Goal: Task Accomplishment & Management: Manage account settings

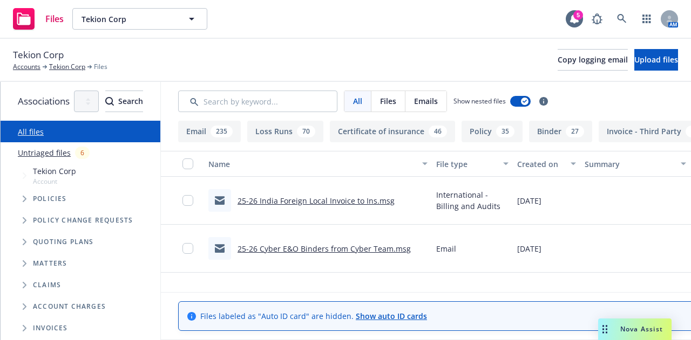
click at [620, 19] on icon at bounding box center [622, 19] width 10 height 10
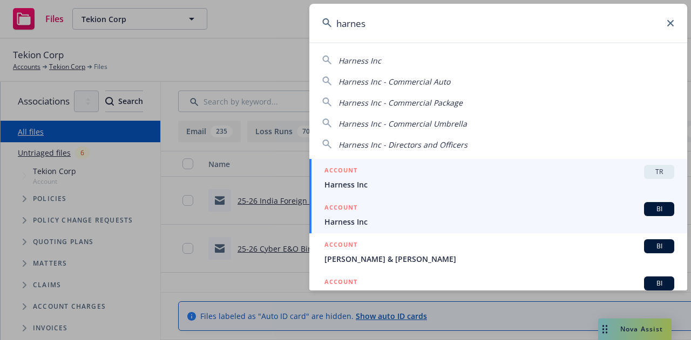
type input "harnes"
click at [490, 218] on span "Harness Inc" at bounding box center [499, 221] width 350 height 11
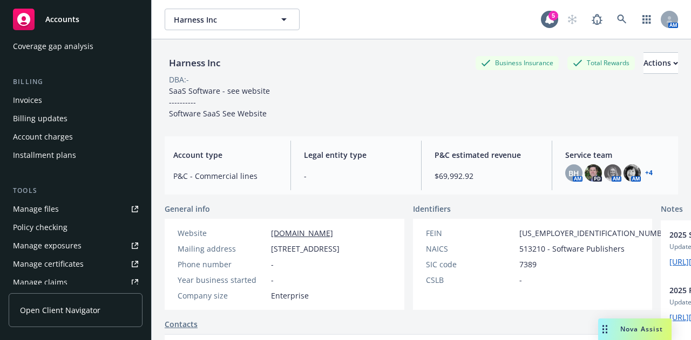
scroll to position [178, 0]
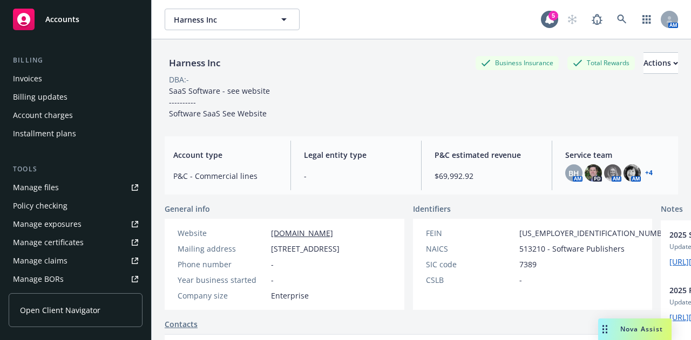
click at [78, 192] on link "Manage files" at bounding box center [76, 187] width 134 height 17
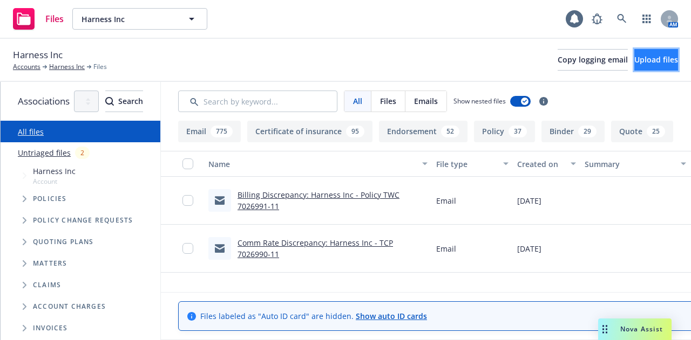
click at [634, 59] on span "Upload files" at bounding box center [656, 59] width 44 height 10
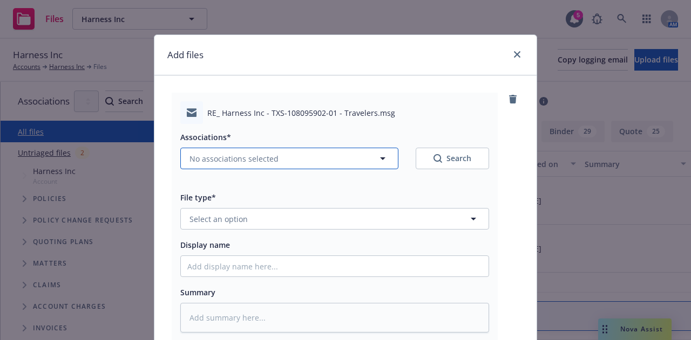
click at [251, 157] on span "No associations selected" at bounding box center [233, 158] width 89 height 11
type textarea "x"
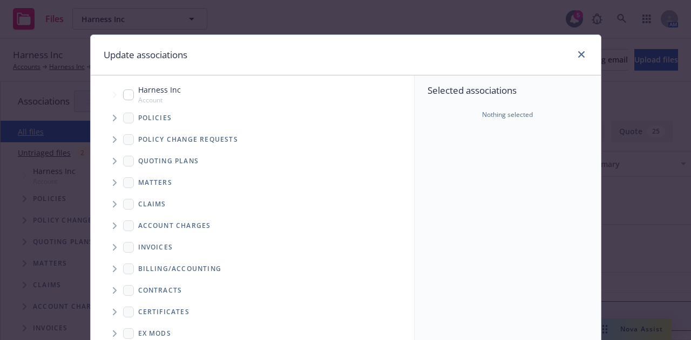
click at [129, 93] on div "Harness Inc Account" at bounding box center [152, 94] width 58 height 21
checkbox input "true"
click at [112, 113] on span "Tree Example" at bounding box center [114, 118] width 17 height 17
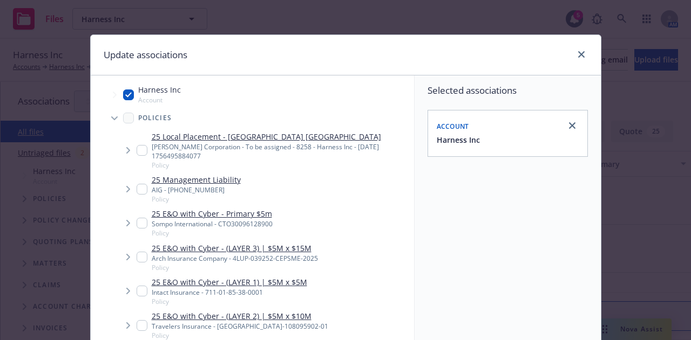
type textarea "x"
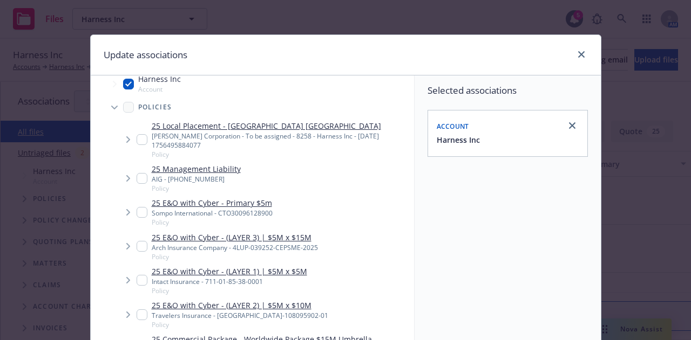
click at [136, 313] on input "Tree Example" at bounding box center [141, 315] width 11 height 11
checkbox input "true"
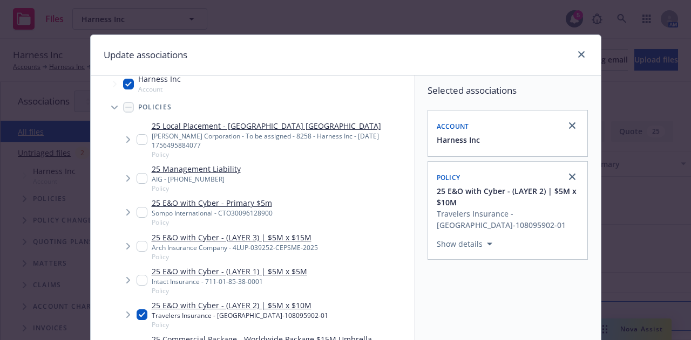
scroll to position [195, 0]
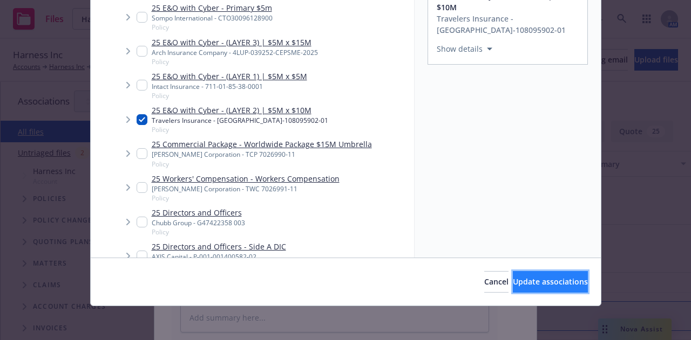
click at [513, 276] on button "Update associations" at bounding box center [550, 282] width 75 height 22
type textarea "x"
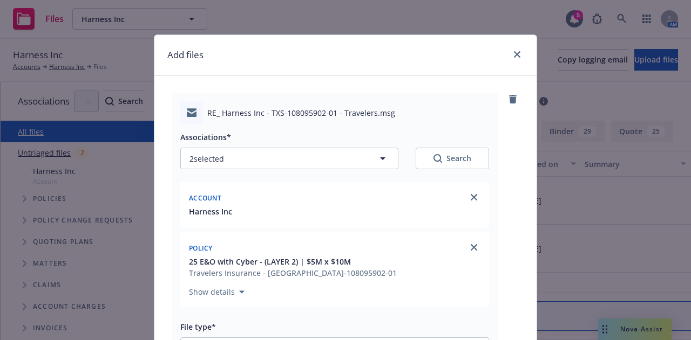
scroll to position [269, 0]
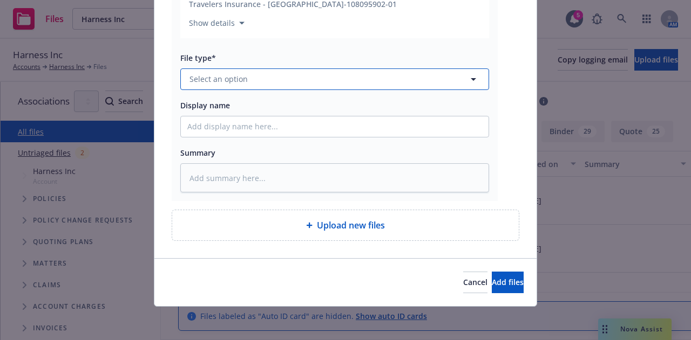
click at [425, 87] on button "Select an option" at bounding box center [334, 80] width 309 height 22
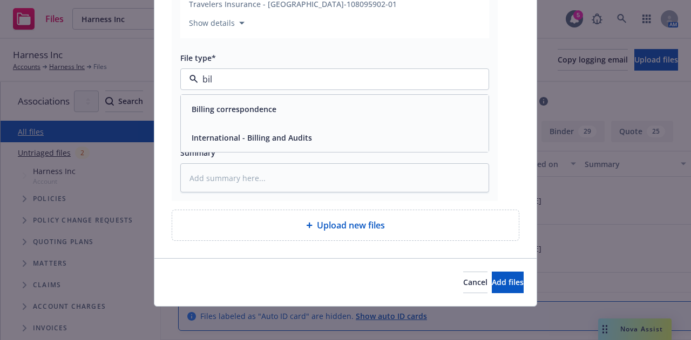
type input "bill"
click at [411, 107] on div "Billing correspondence" at bounding box center [334, 109] width 295 height 16
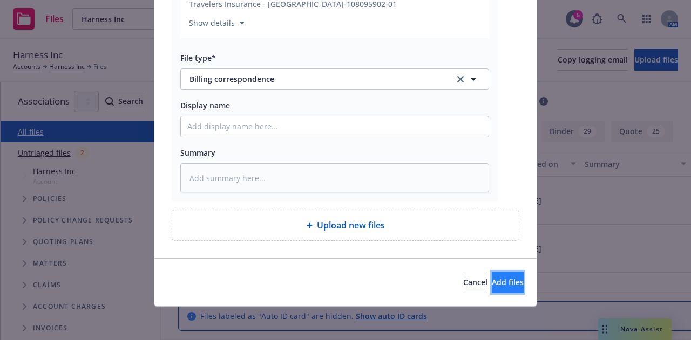
click at [491, 276] on button "Add files" at bounding box center [507, 283] width 32 height 22
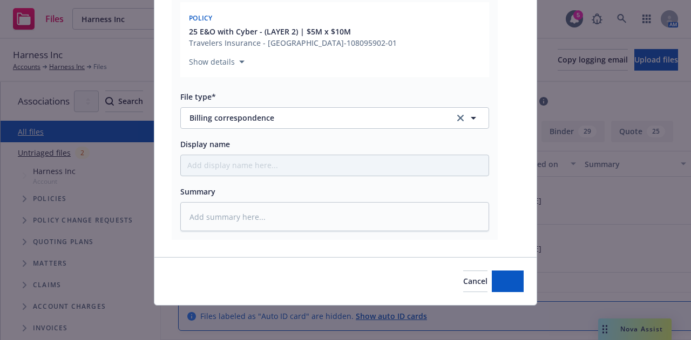
scroll to position [230, 0]
type textarea "x"
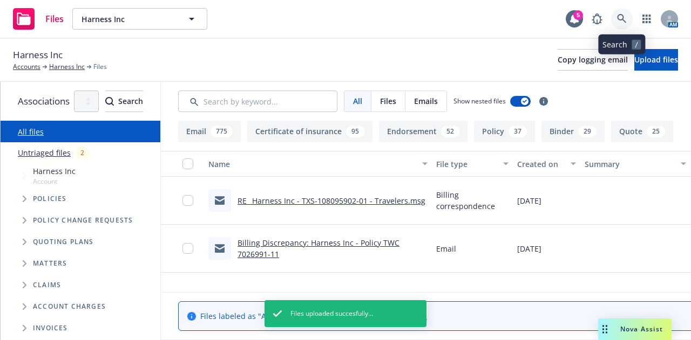
click at [621, 15] on icon at bounding box center [621, 18] width 9 height 9
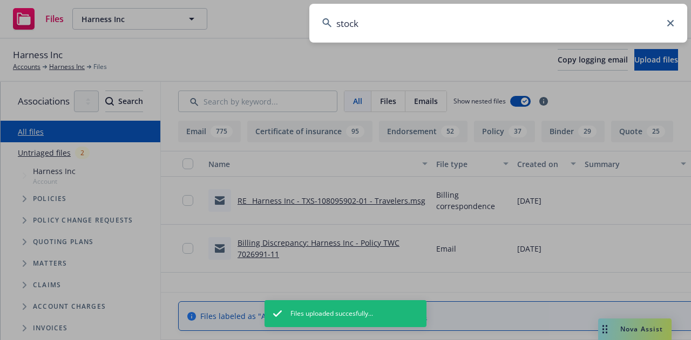
type input "stockx"
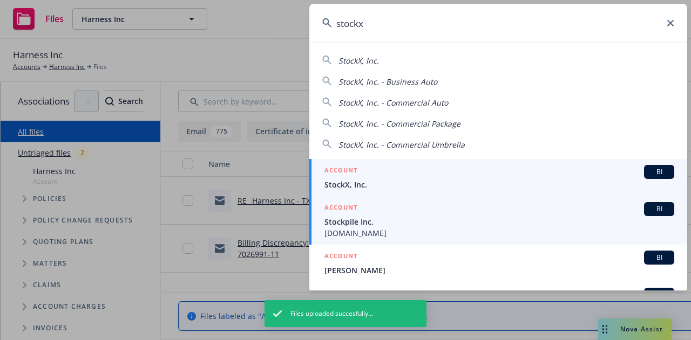
click at [421, 195] on link "ACCOUNT BI StockX, Inc." at bounding box center [498, 177] width 378 height 37
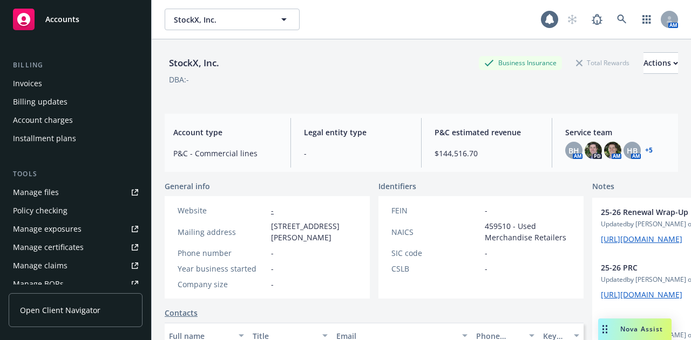
scroll to position [175, 0]
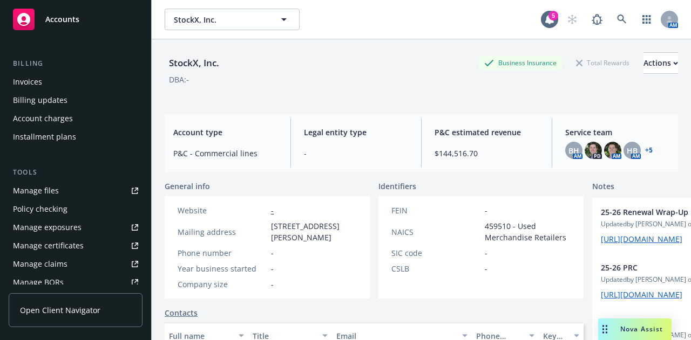
click at [79, 186] on link "Manage files" at bounding box center [76, 190] width 134 height 17
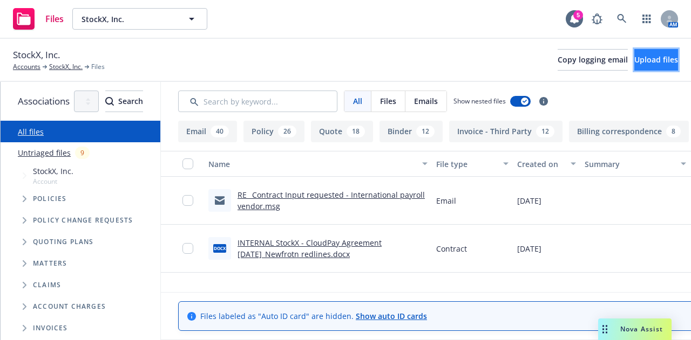
click at [634, 66] on button "Upload files" at bounding box center [656, 60] width 44 height 22
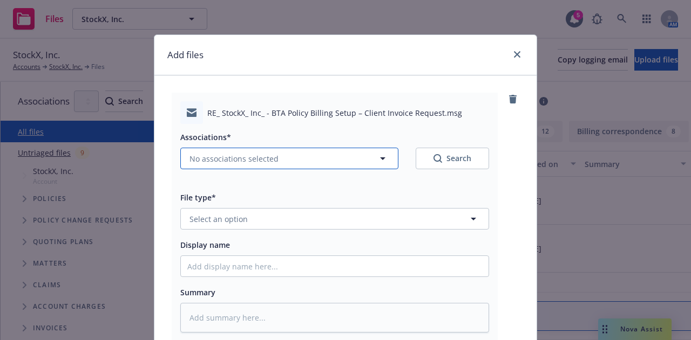
click at [318, 166] on button "No associations selected" at bounding box center [289, 159] width 218 height 22
type textarea "x"
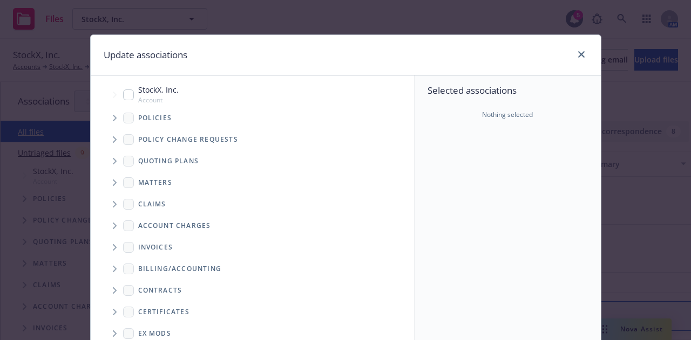
click at [124, 93] on input "Tree Example" at bounding box center [128, 95] width 11 height 11
checkbox input "true"
click at [108, 123] on span "Tree Example" at bounding box center [114, 118] width 17 height 17
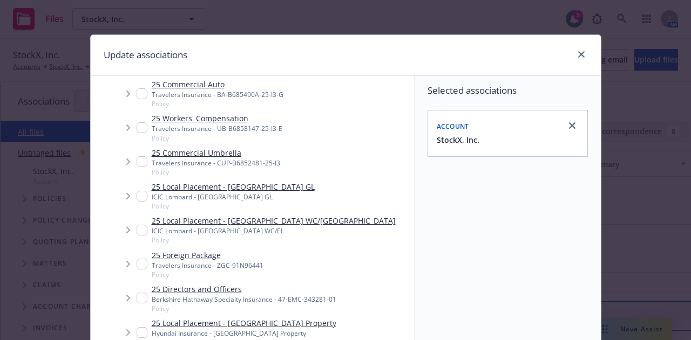
scroll to position [195, 0]
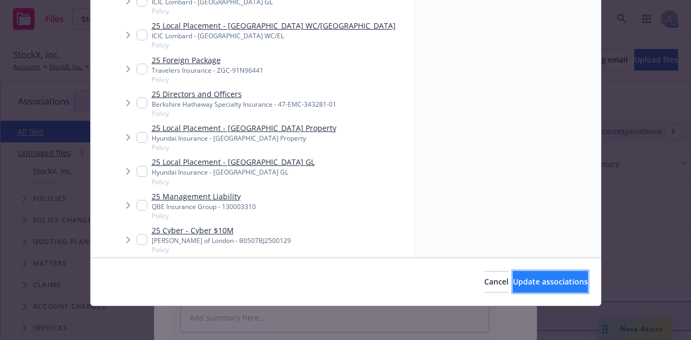
click at [513, 272] on button "Update associations" at bounding box center [550, 282] width 75 height 22
type textarea "x"
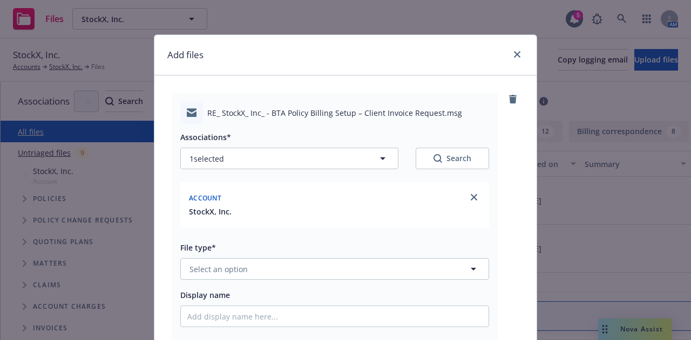
scroll to position [190, 0]
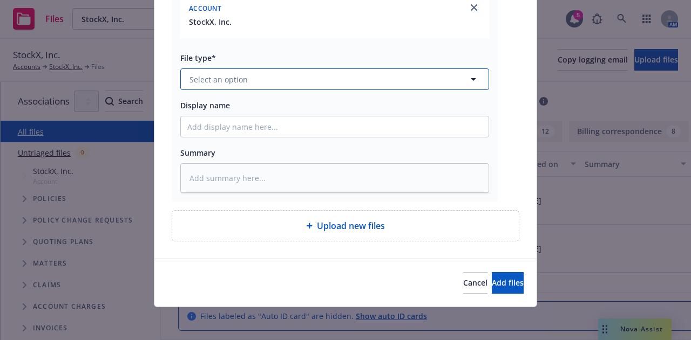
click at [459, 77] on button "Select an option" at bounding box center [334, 80] width 309 height 22
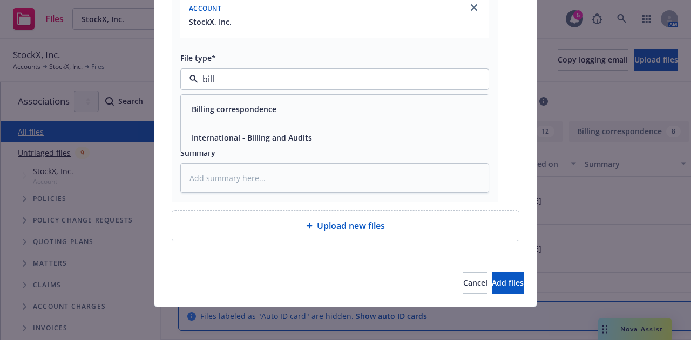
type input "billi"
click at [435, 99] on div "Billing correspondence" at bounding box center [335, 109] width 308 height 29
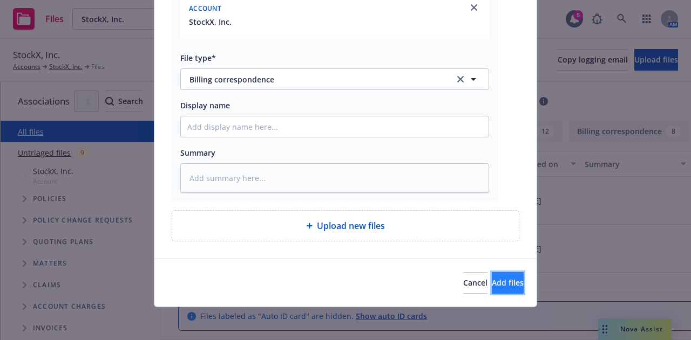
click at [510, 288] on button "Add files" at bounding box center [507, 283] width 32 height 22
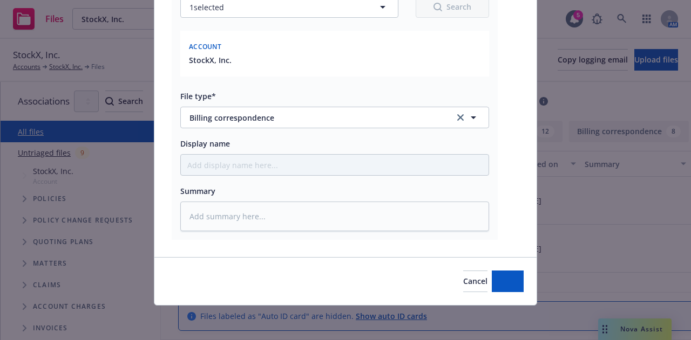
scroll to position [151, 0]
type textarea "x"
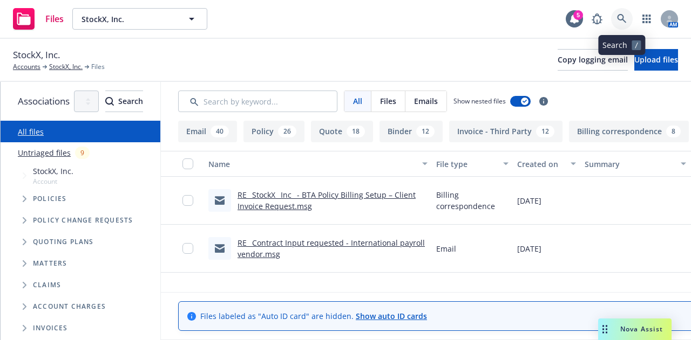
click at [620, 23] on icon at bounding box center [622, 19] width 10 height 10
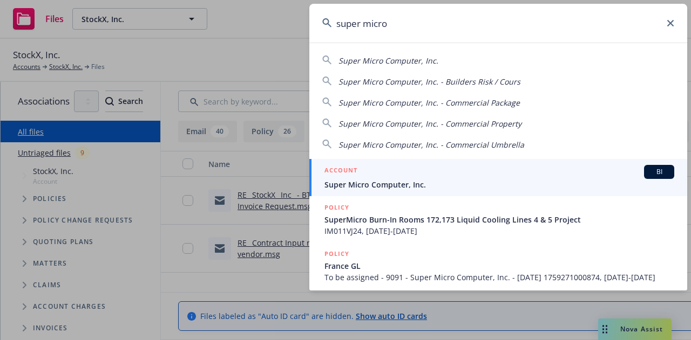
type input "super micro"
click at [518, 187] on span "Super Micro Computer, Inc." at bounding box center [499, 184] width 350 height 11
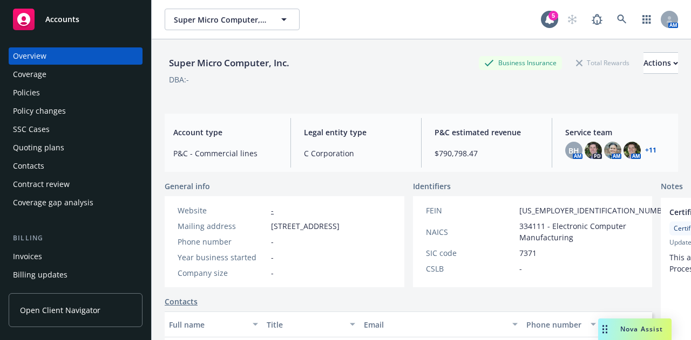
click at [90, 91] on div "Policies" at bounding box center [75, 92] width 125 height 17
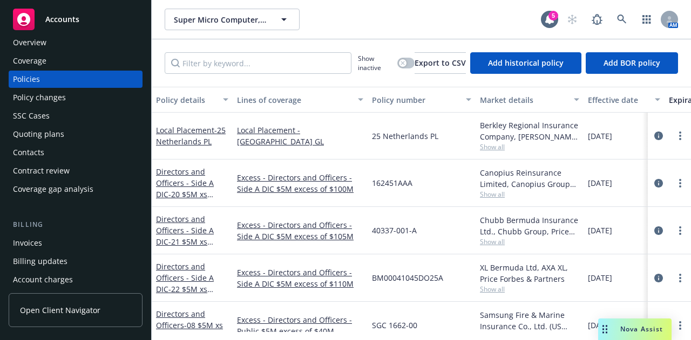
scroll to position [13, 0]
click at [279, 58] on input "Filter by keyword..." at bounding box center [258, 63] width 187 height 22
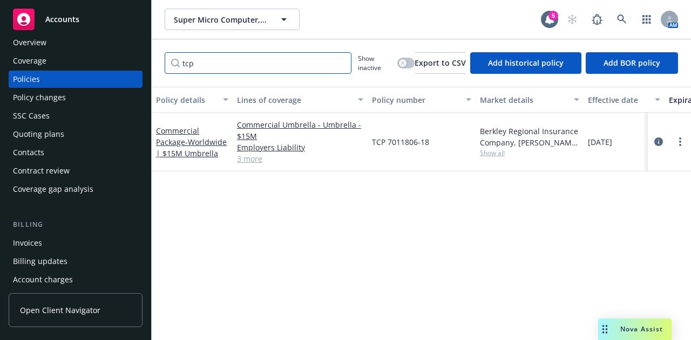
type input "tcp"
click at [399, 66] on button "button" at bounding box center [405, 63] width 17 height 11
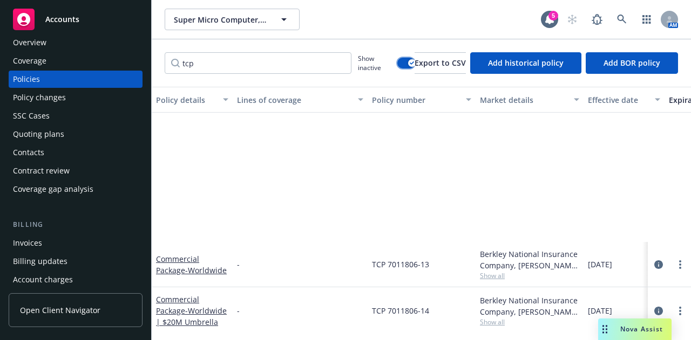
scroll to position [220, 0]
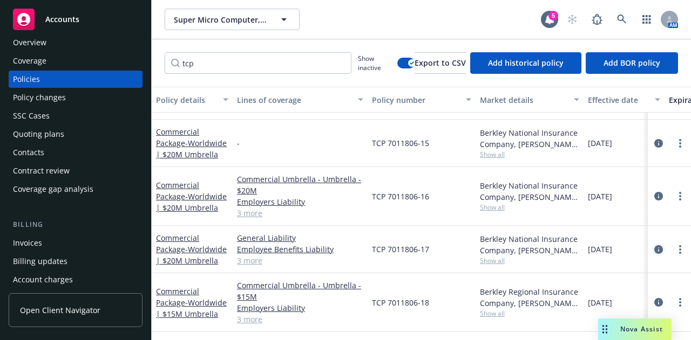
click at [654, 245] on icon "circleInformation" at bounding box center [658, 249] width 9 height 9
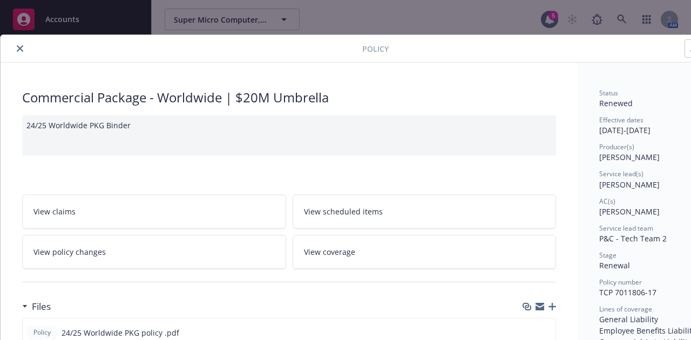
click at [140, 258] on link "View policy changes" at bounding box center [154, 252] width 264 height 34
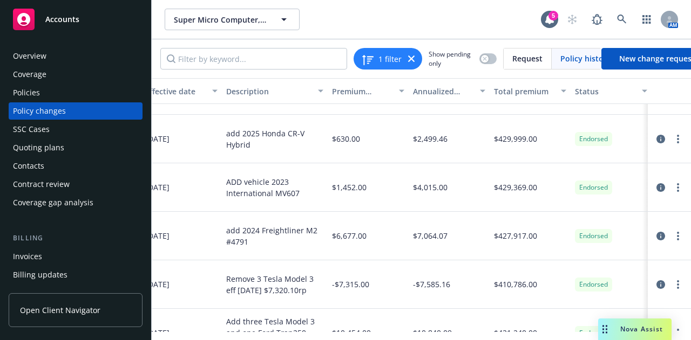
scroll to position [0, 351]
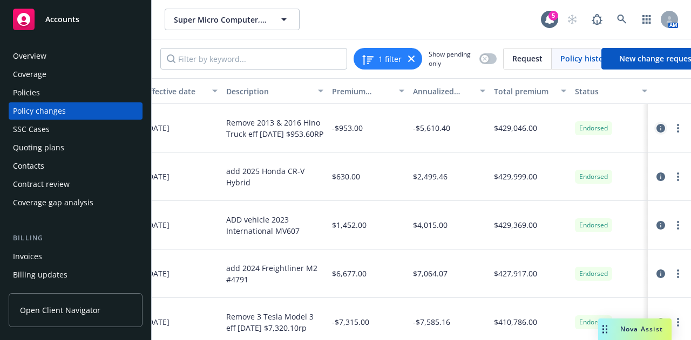
click at [654, 132] on link "circleInformation" at bounding box center [660, 128] width 13 height 13
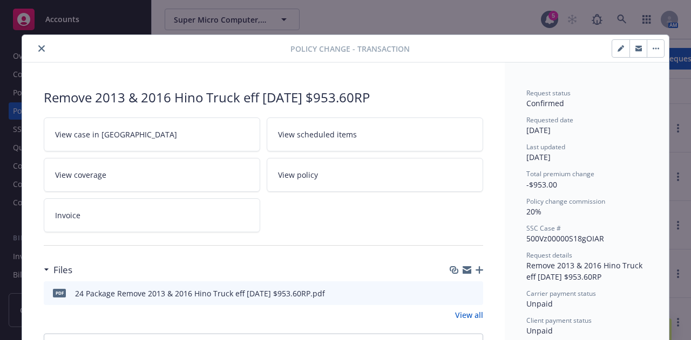
click at [42, 48] on button "close" at bounding box center [41, 48] width 13 height 13
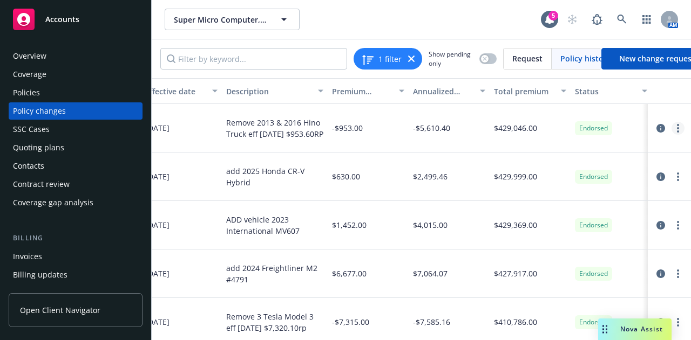
click at [671, 126] on link "more" at bounding box center [677, 128] width 13 height 13
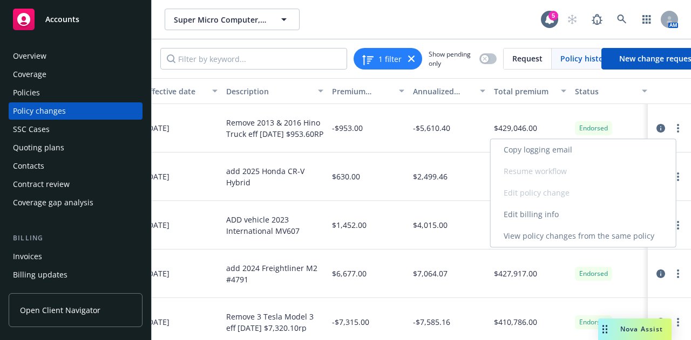
click at [552, 215] on link "Edit billing info" at bounding box center [582, 215] width 185 height 22
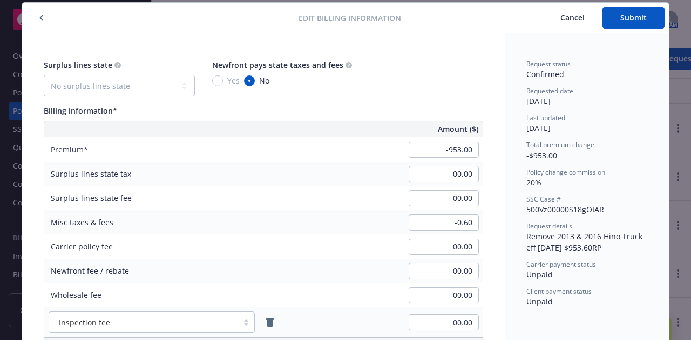
scroll to position [156, 0]
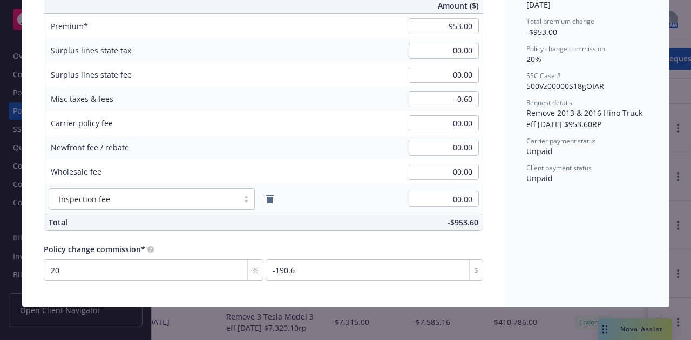
click at [54, 56] on div "Surplus lines state tax" at bounding box center [90, 50] width 93 height 24
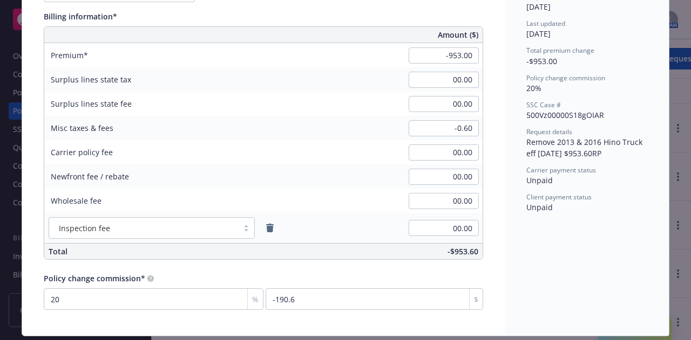
scroll to position [0, 0]
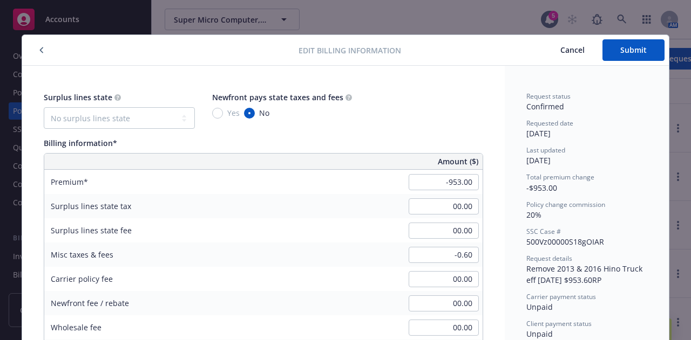
click at [40, 50] on icon "button" at bounding box center [41, 50] width 3 height 6
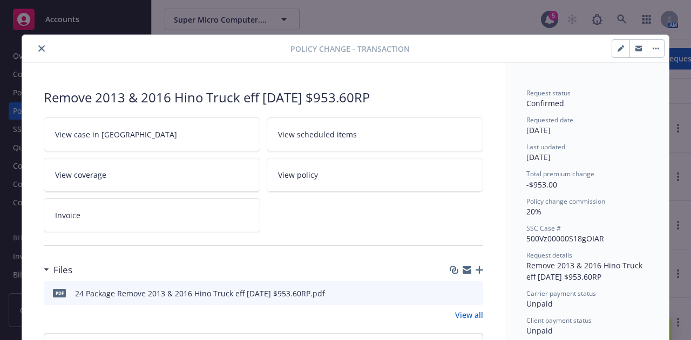
click at [39, 51] on icon "close" at bounding box center [41, 48] width 6 height 6
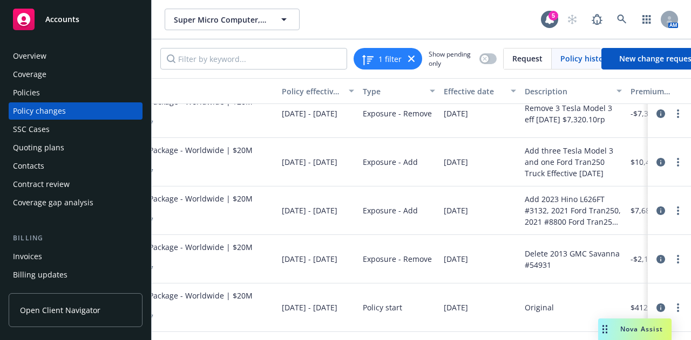
scroll to position [0, 90]
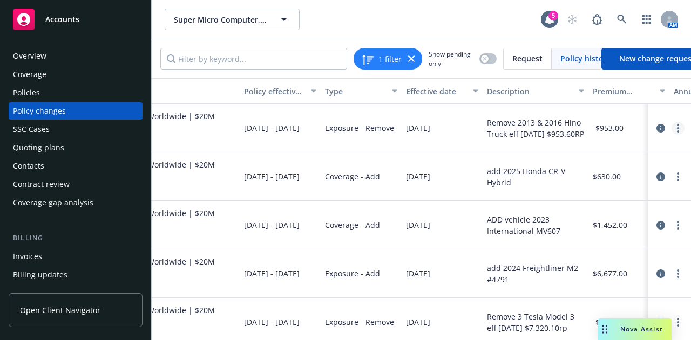
click at [671, 132] on link "more" at bounding box center [677, 128] width 13 height 13
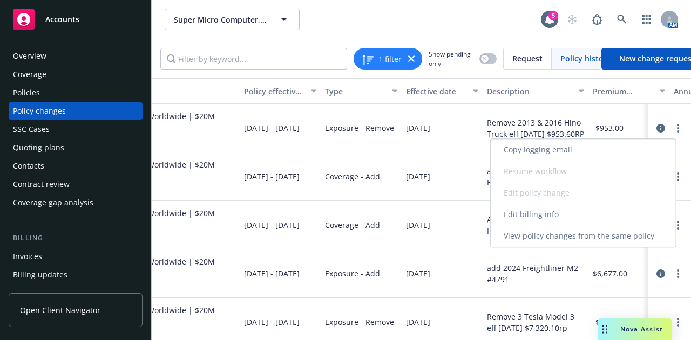
click at [588, 212] on link "Edit billing info" at bounding box center [582, 215] width 185 height 22
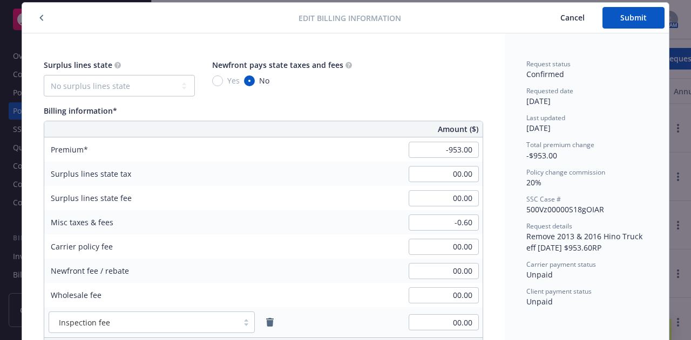
scroll to position [156, 0]
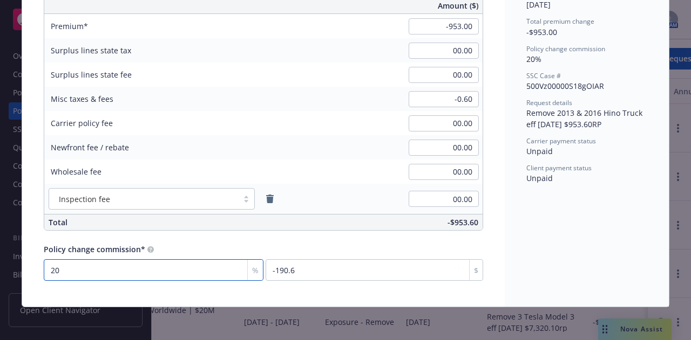
click at [146, 279] on input "20" at bounding box center [154, 270] width 220 height 22
type input "1"
type input "-9.53"
type input "15"
type input "-142.95"
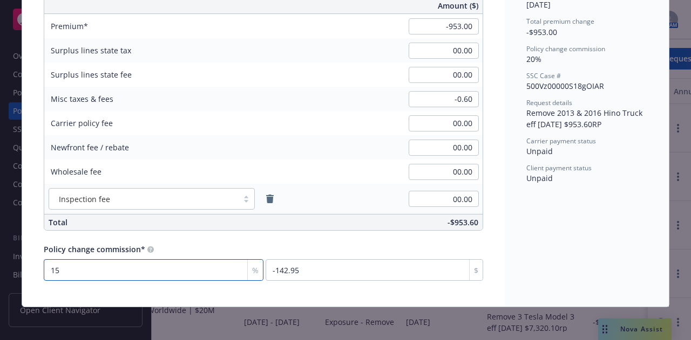
scroll to position [0, 0]
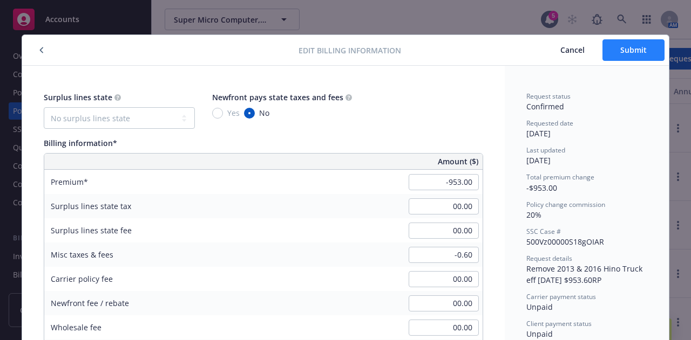
type input "15"
click at [624, 50] on span "Submit" at bounding box center [633, 50] width 26 height 10
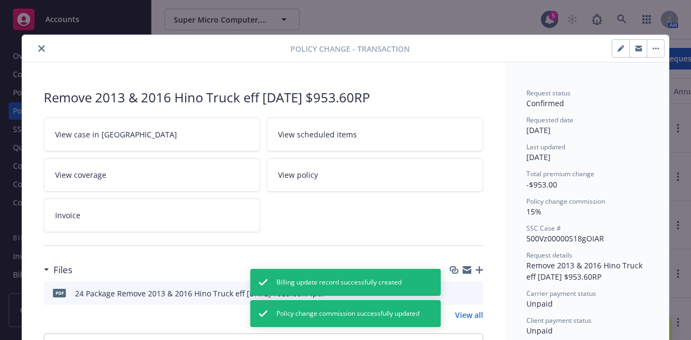
click at [38, 48] on icon "close" at bounding box center [41, 48] width 6 height 6
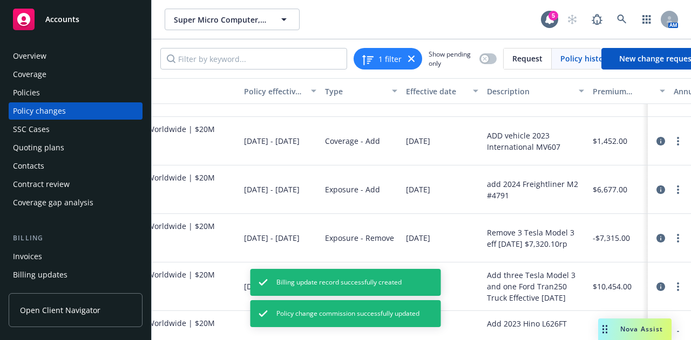
scroll to position [85, 90]
click at [673, 238] on link "more" at bounding box center [677, 237] width 13 height 13
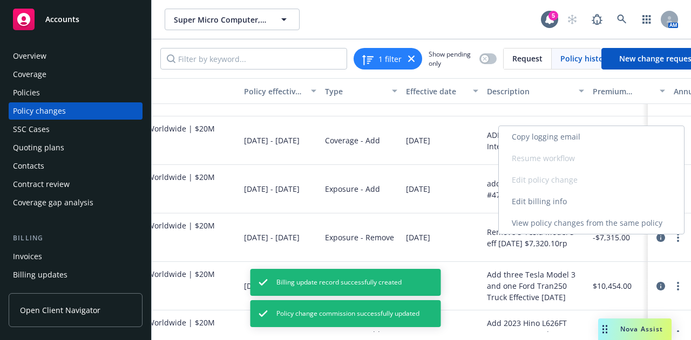
click at [577, 207] on link "Edit billing info" at bounding box center [590, 202] width 185 height 22
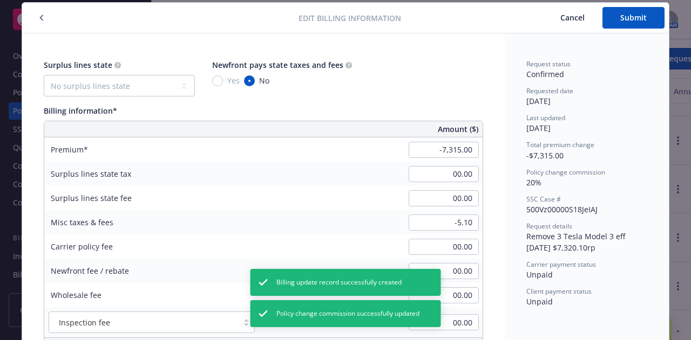
scroll to position [156, 0]
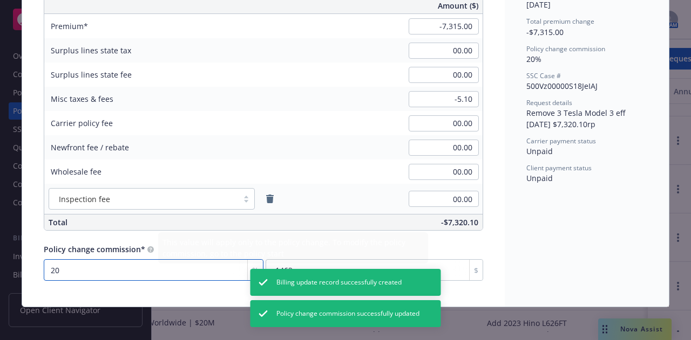
click at [74, 270] on input "20" at bounding box center [154, 270] width 220 height 22
type input "1"
type input "-73.15"
type input "15"
type input "-1097.25"
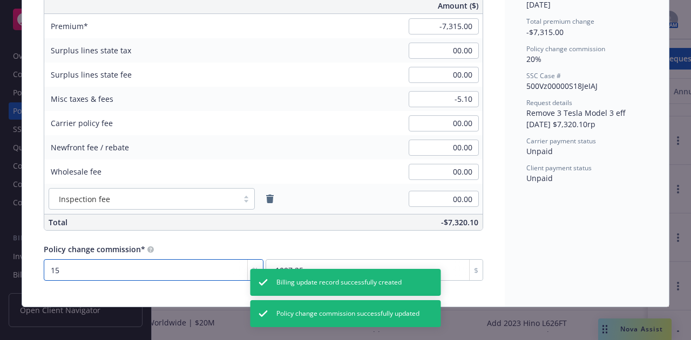
type input "15"
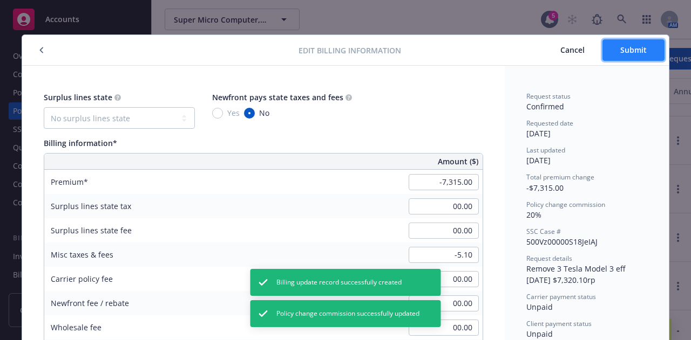
click at [625, 47] on span "Submit" at bounding box center [633, 50] width 26 height 10
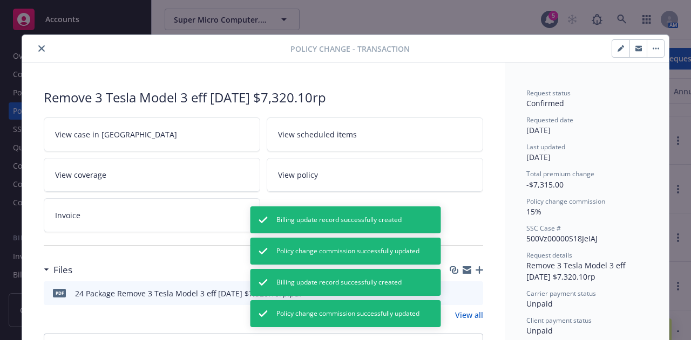
click at [38, 46] on icon "close" at bounding box center [41, 48] width 6 height 6
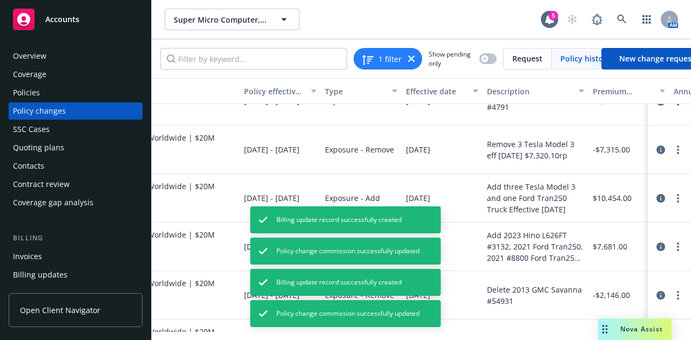
scroll to position [217, 90]
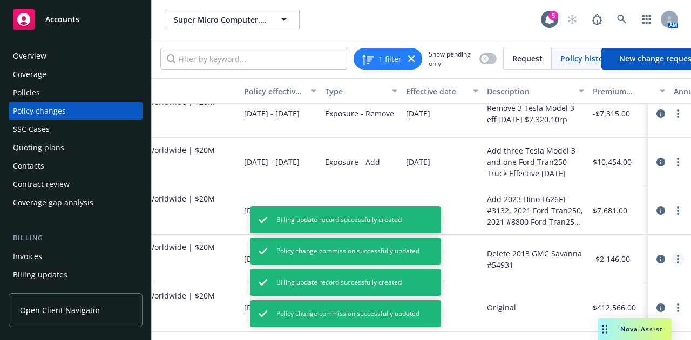
click at [677, 258] on circle "more" at bounding box center [678, 259] width 2 height 2
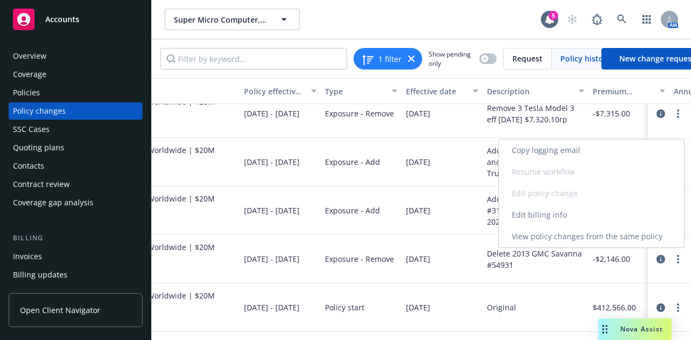
click at [571, 216] on link "Edit billing info" at bounding box center [590, 215] width 185 height 22
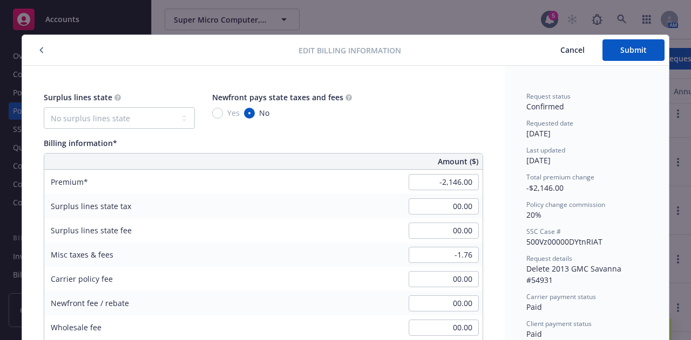
scroll to position [156, 0]
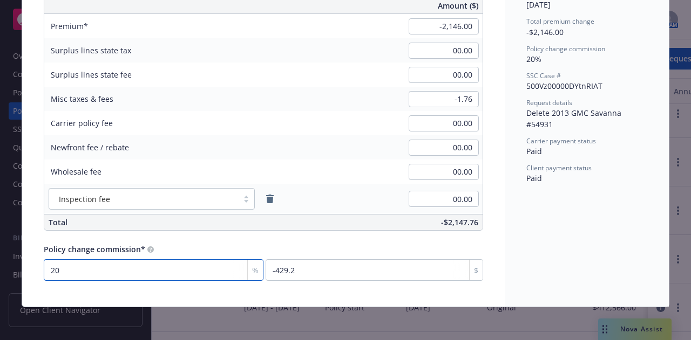
click at [200, 264] on input "20" at bounding box center [154, 270] width 220 height 22
type input "1"
type input "-21.46"
type input "15"
type input "-321.9"
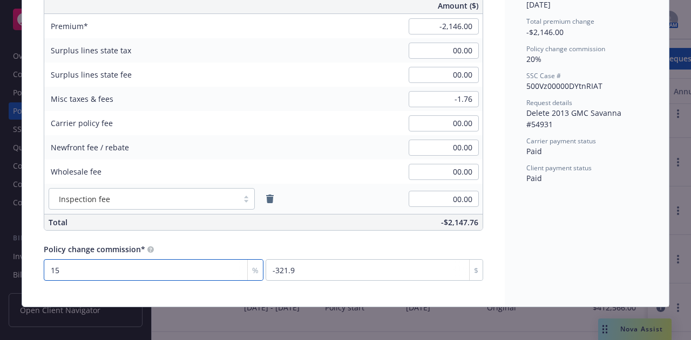
scroll to position [0, 0]
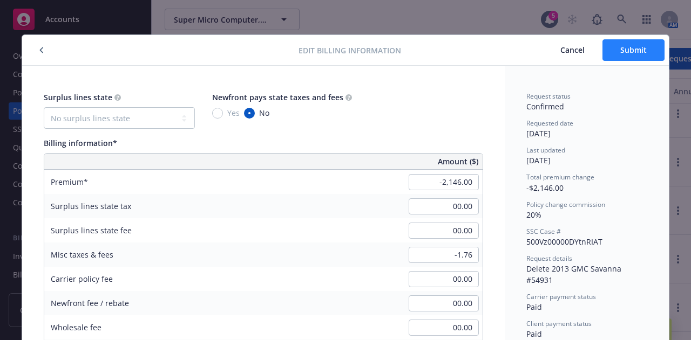
type input "15"
click at [643, 57] on button "Submit" at bounding box center [633, 50] width 62 height 22
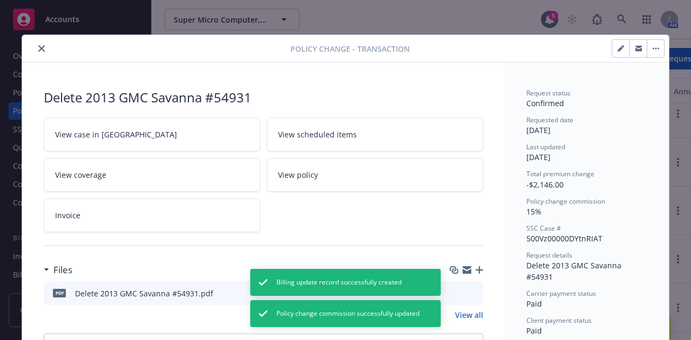
click at [38, 46] on icon "close" at bounding box center [41, 48] width 6 height 6
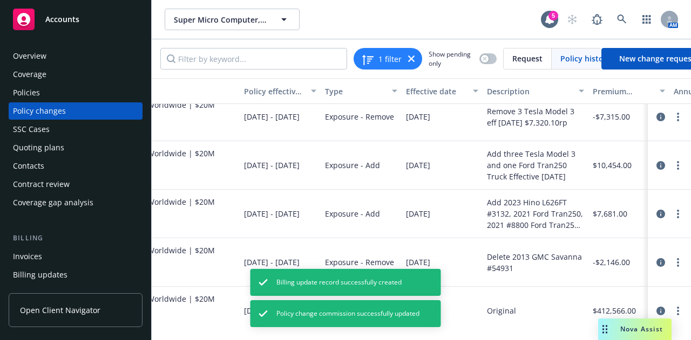
scroll to position [217, 90]
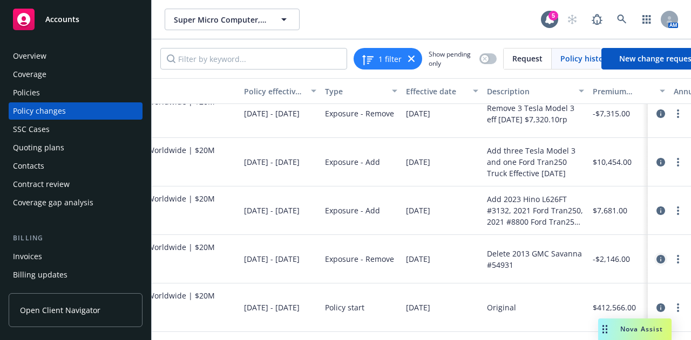
click at [656, 255] on icon "circleInformation" at bounding box center [660, 259] width 9 height 9
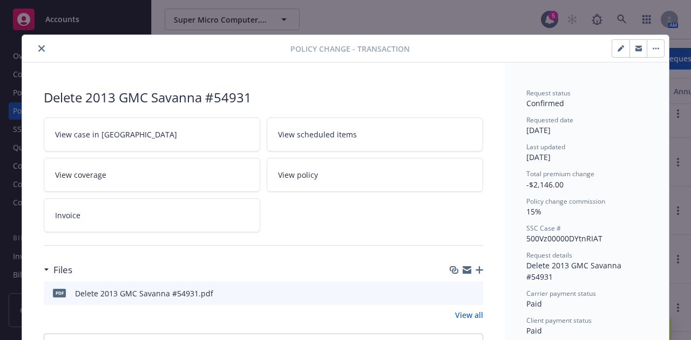
drag, startPoint x: 39, startPoint y: 47, endPoint x: 64, endPoint y: 59, distance: 28.2
click at [38, 47] on icon "close" at bounding box center [41, 48] width 6 height 6
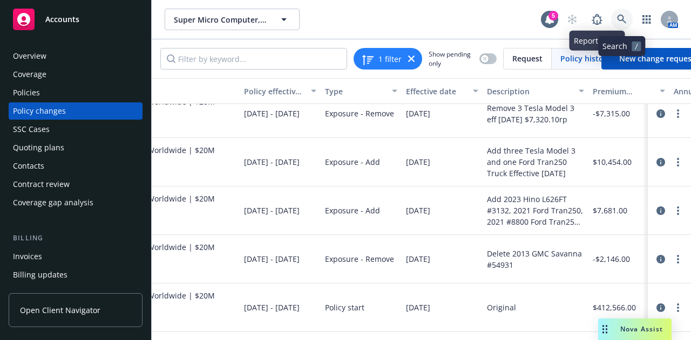
click at [624, 10] on link at bounding box center [622, 20] width 22 height 22
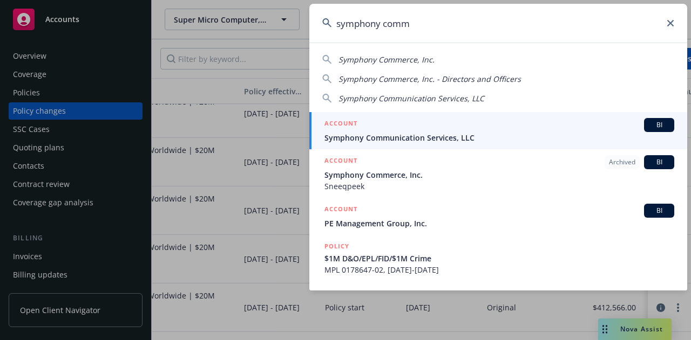
type input "symphony comm"
click at [472, 126] on div "ACCOUNT BI" at bounding box center [499, 125] width 350 height 14
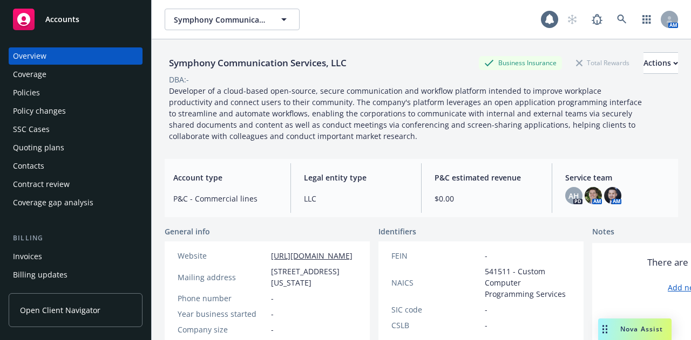
click at [24, 90] on div "Policies" at bounding box center [26, 92] width 27 height 17
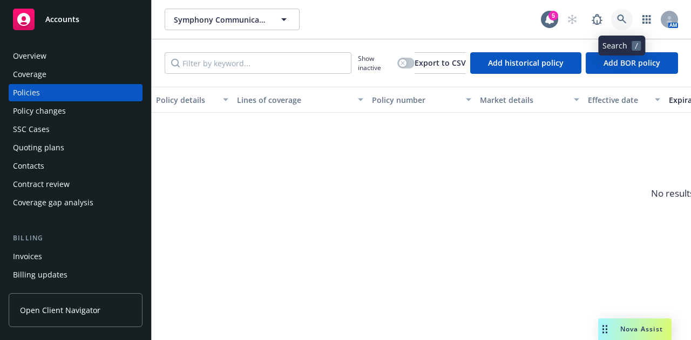
click at [617, 18] on icon at bounding box center [622, 20] width 10 height 10
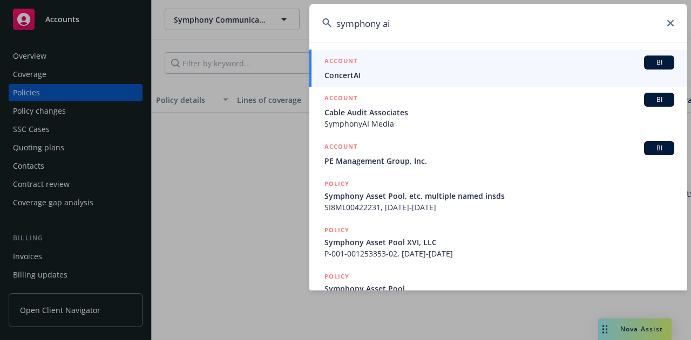
type input "symphony ai"
